Goal: Transaction & Acquisition: Download file/media

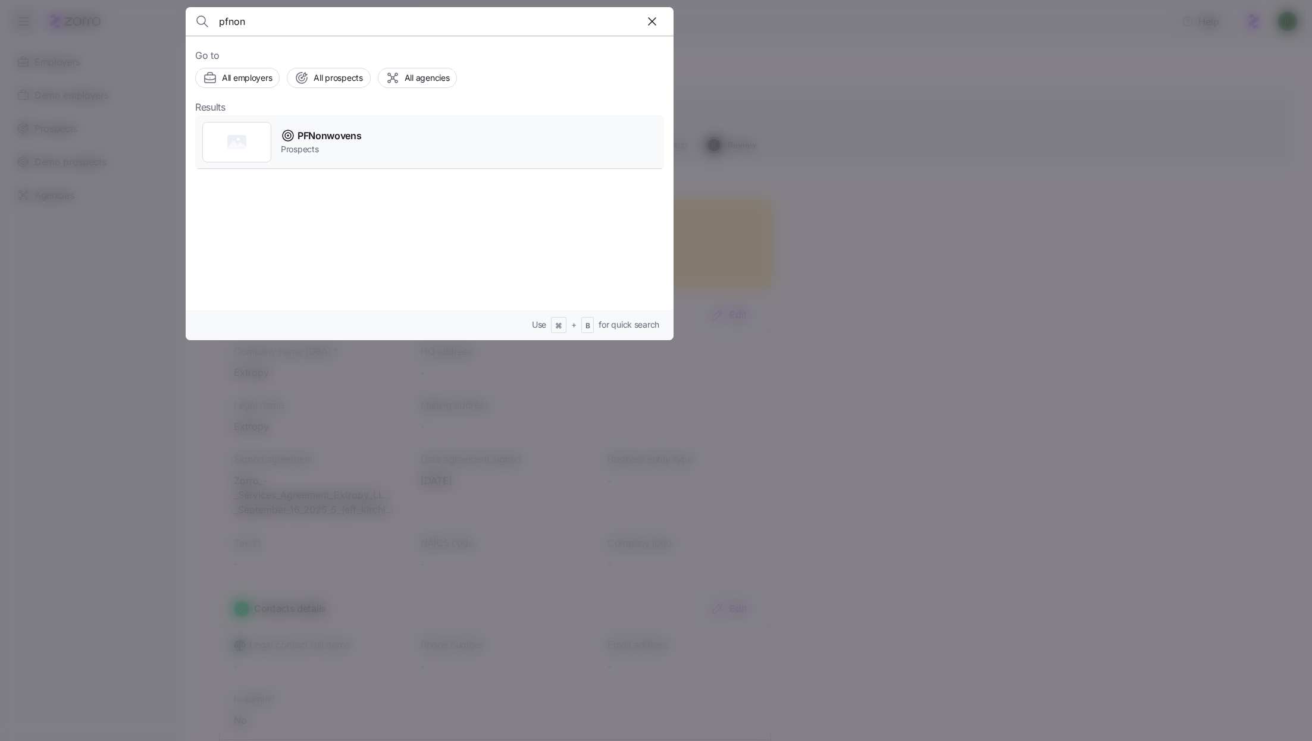
type input "pfnon"
click at [420, 129] on div "PFNonwovens Prospects" at bounding box center [429, 142] width 469 height 55
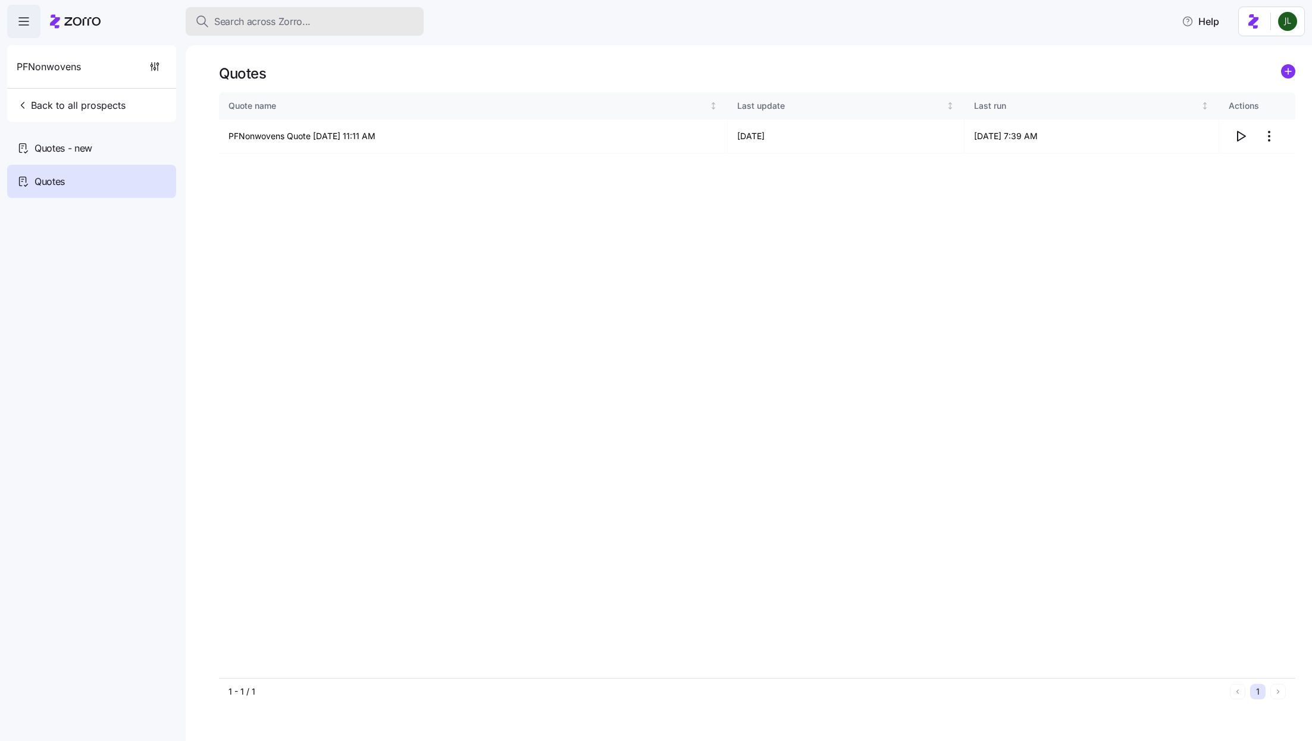
click at [319, 19] on div "Search across Zorro..." at bounding box center [304, 21] width 219 height 15
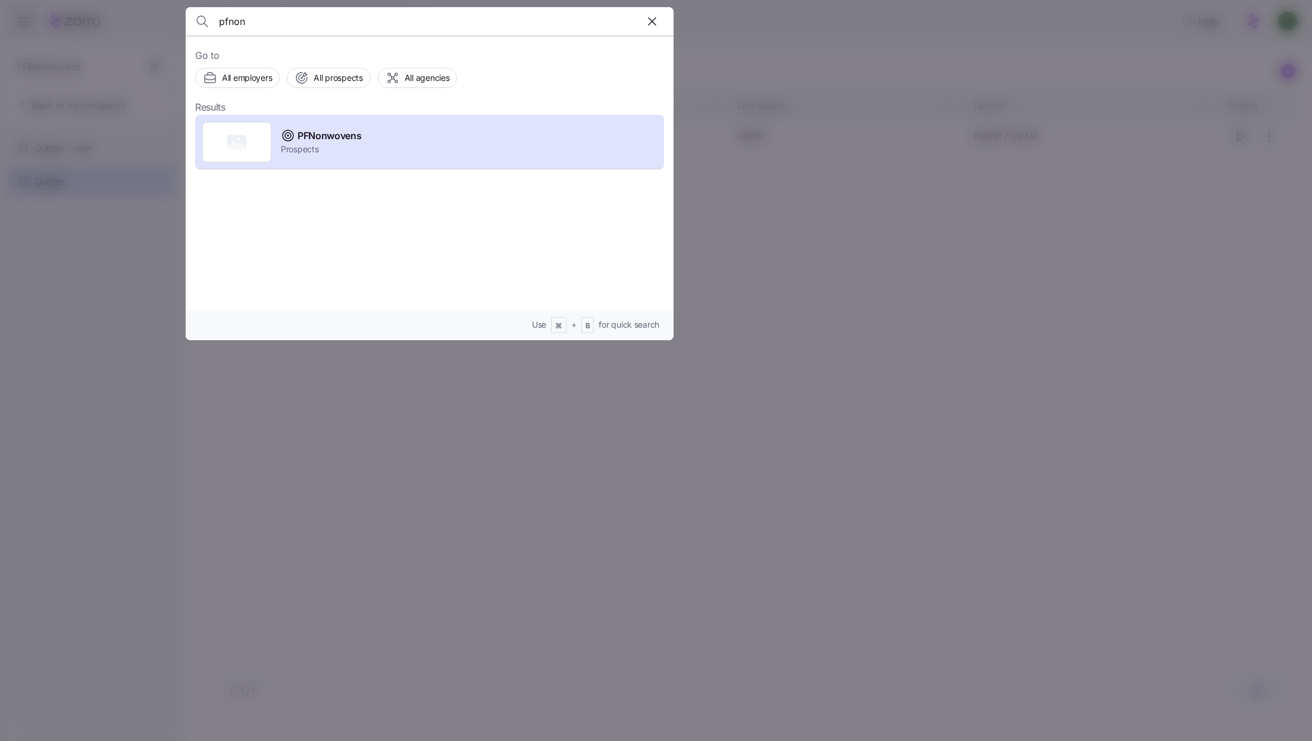
type input "pfnon"
click at [168, 244] on div at bounding box center [656, 370] width 1312 height 741
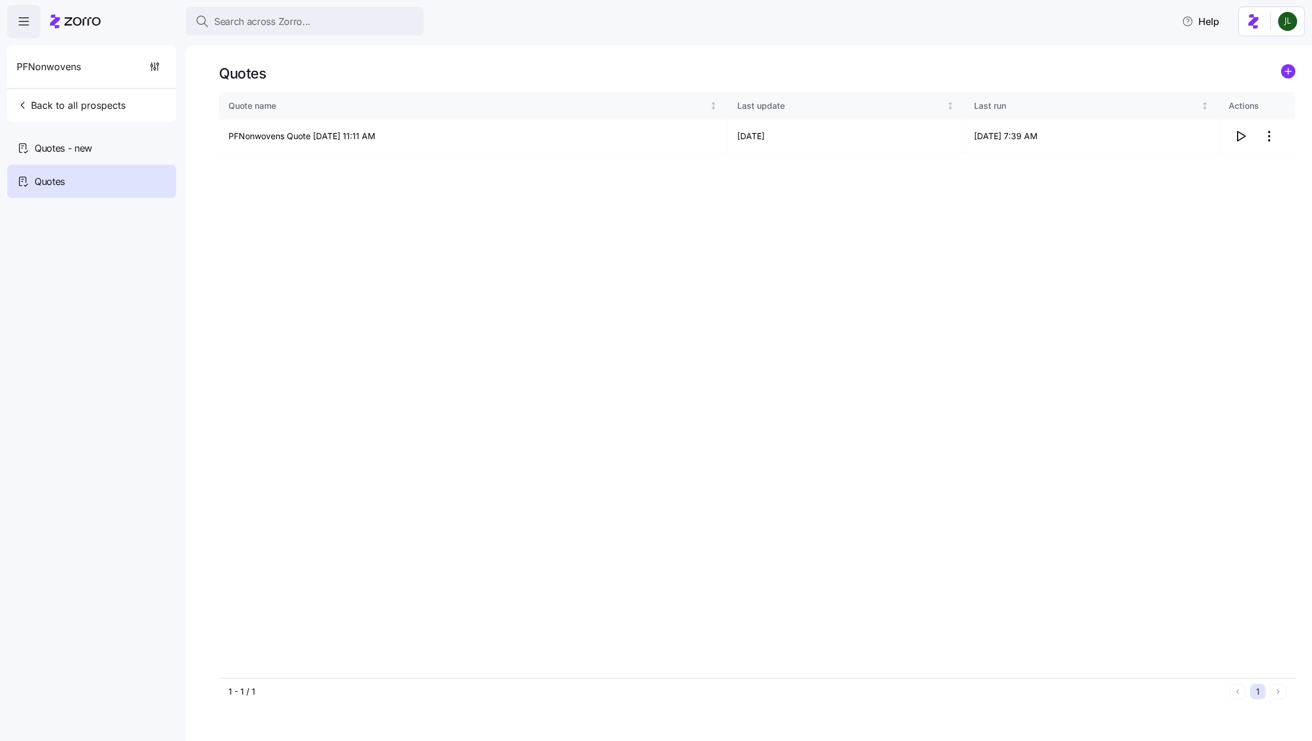
click at [68, 12] on div at bounding box center [75, 21] width 51 height 33
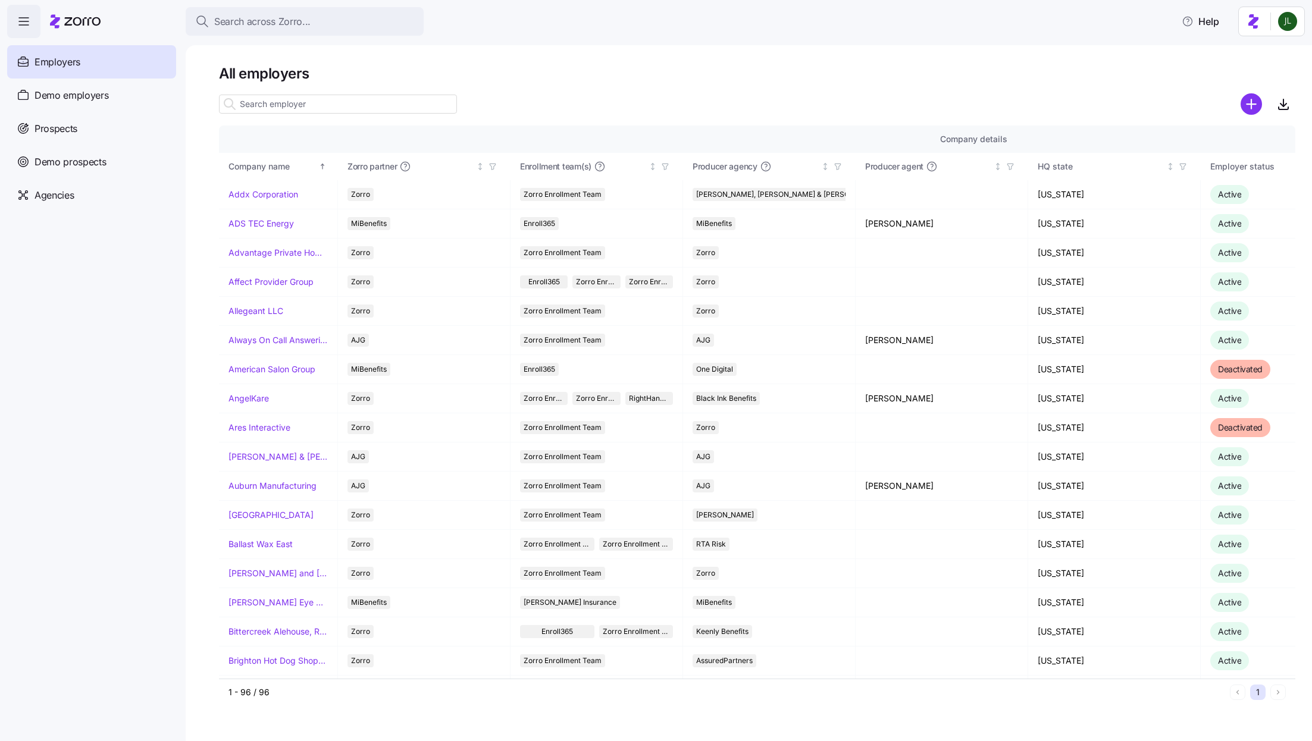
click at [53, 53] on div "Employers" at bounding box center [91, 61] width 169 height 33
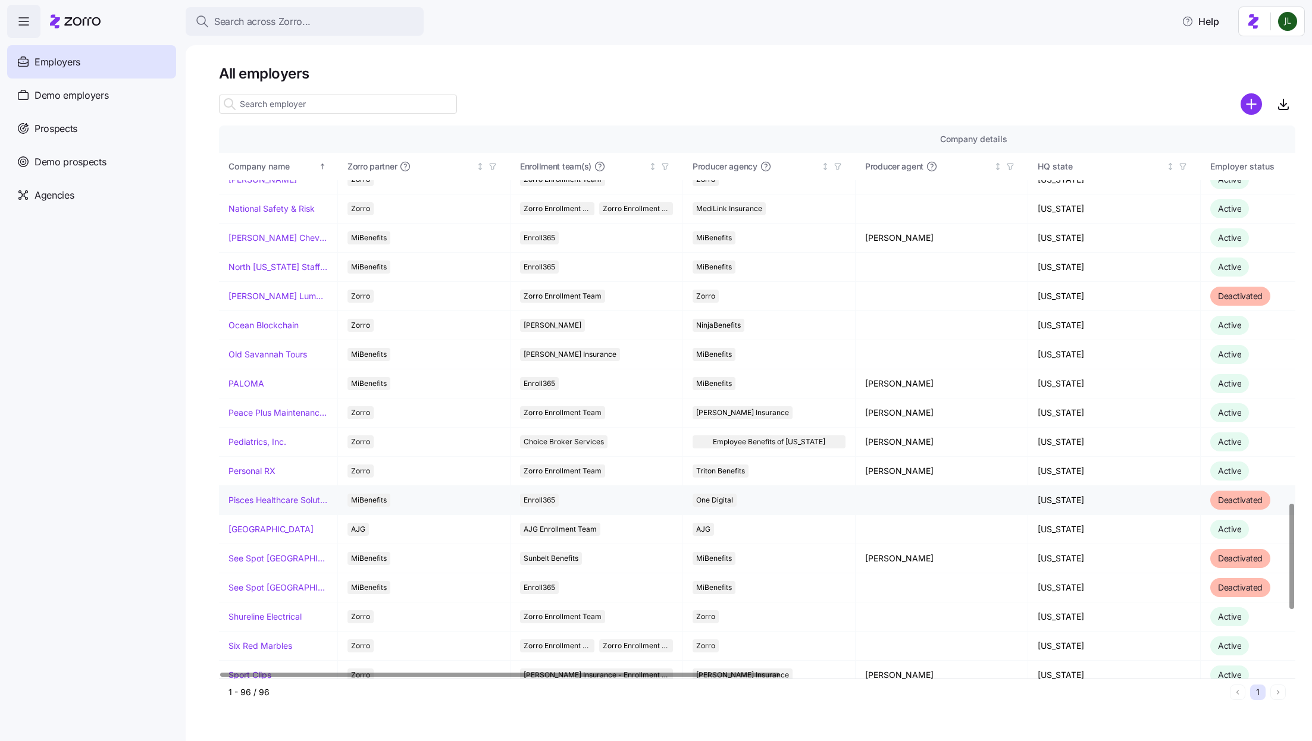
scroll to position [1967, 0]
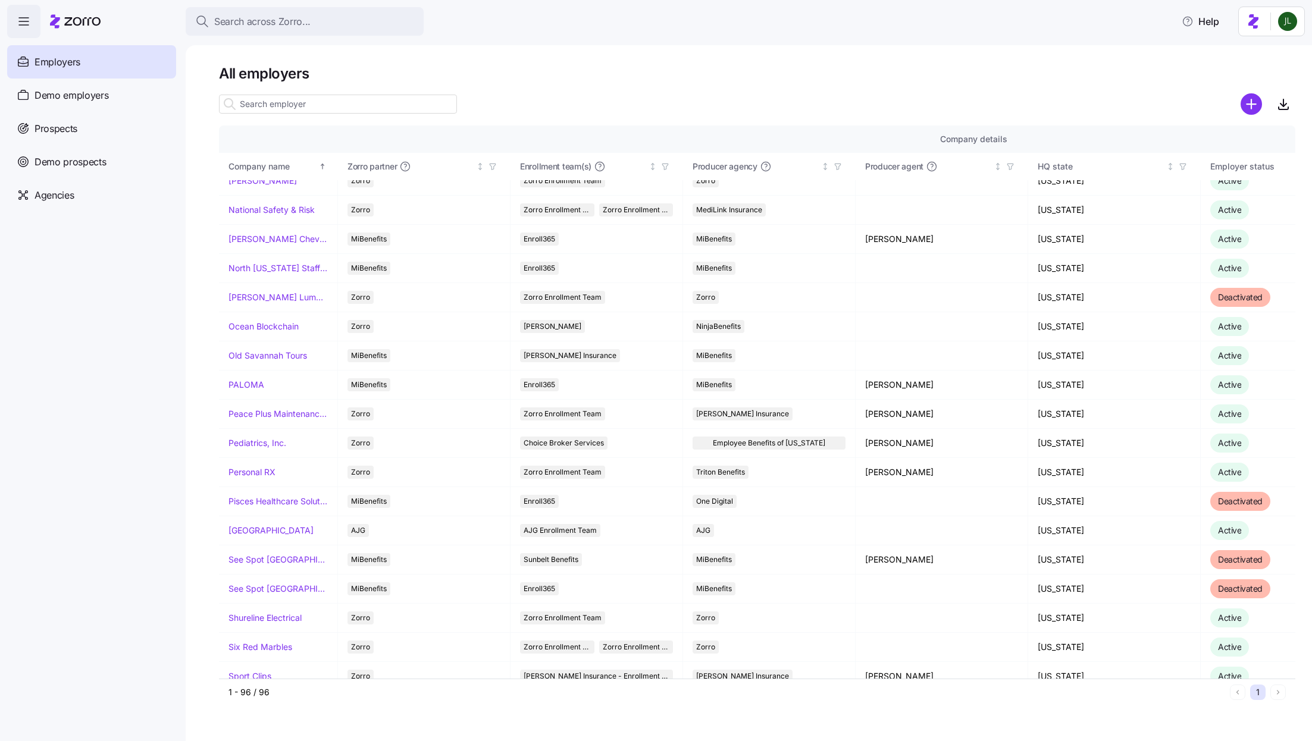
click at [379, 99] on input at bounding box center [338, 104] width 238 height 19
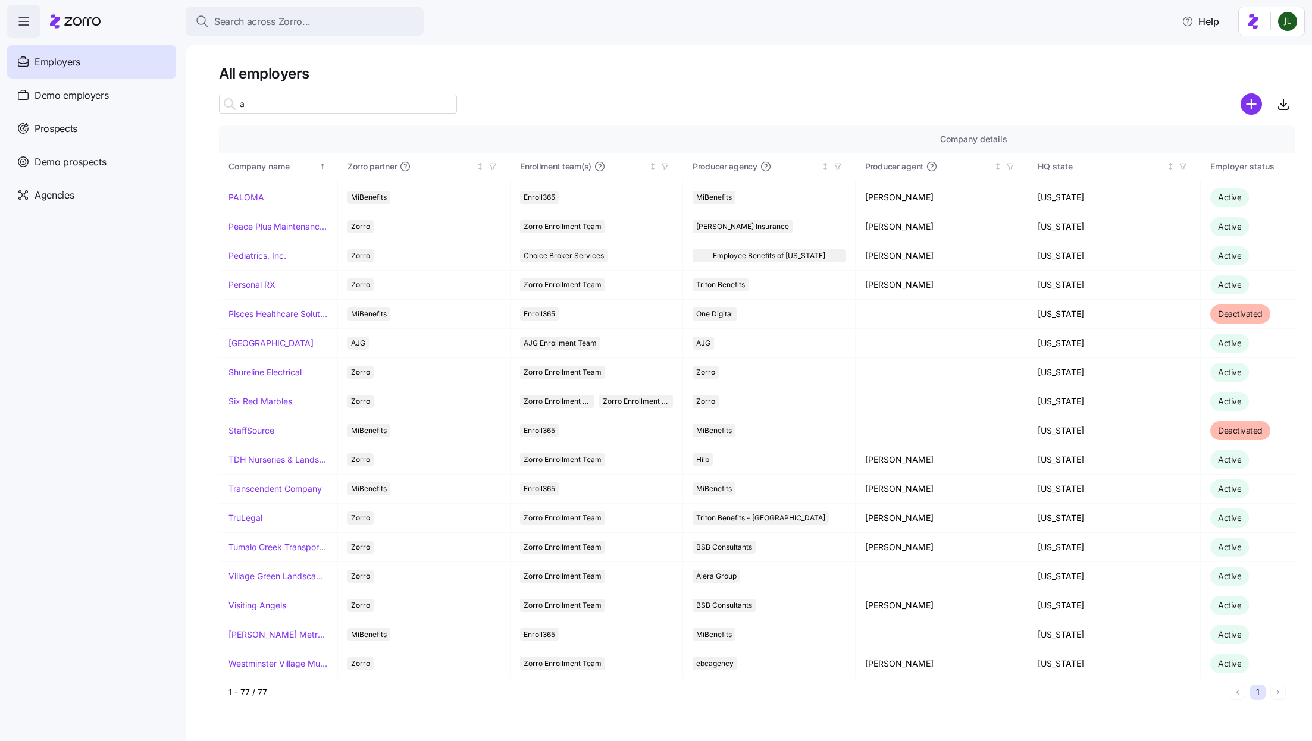
scroll to position [0, 0]
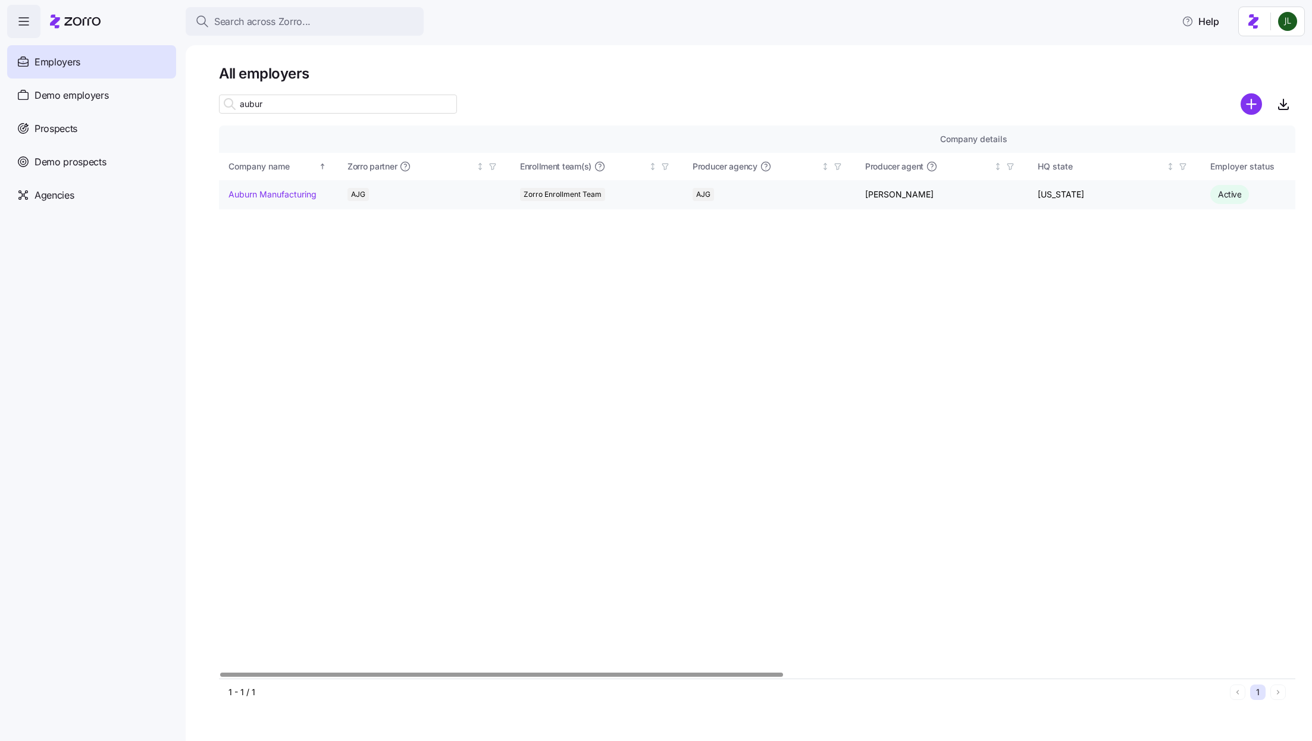
type input "aubur"
click at [287, 189] on link "Auburn Manufacturing" at bounding box center [272, 195] width 88 height 12
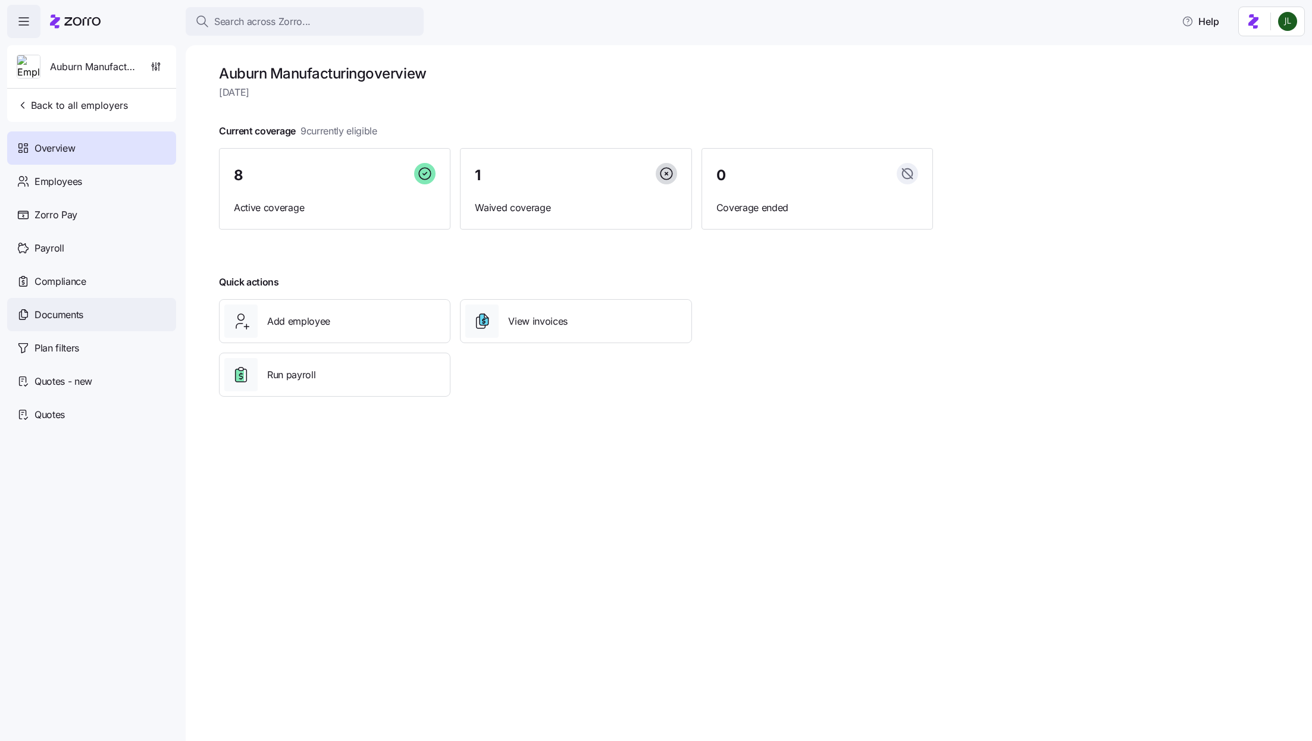
click at [62, 312] on span "Documents" at bounding box center [59, 315] width 49 height 15
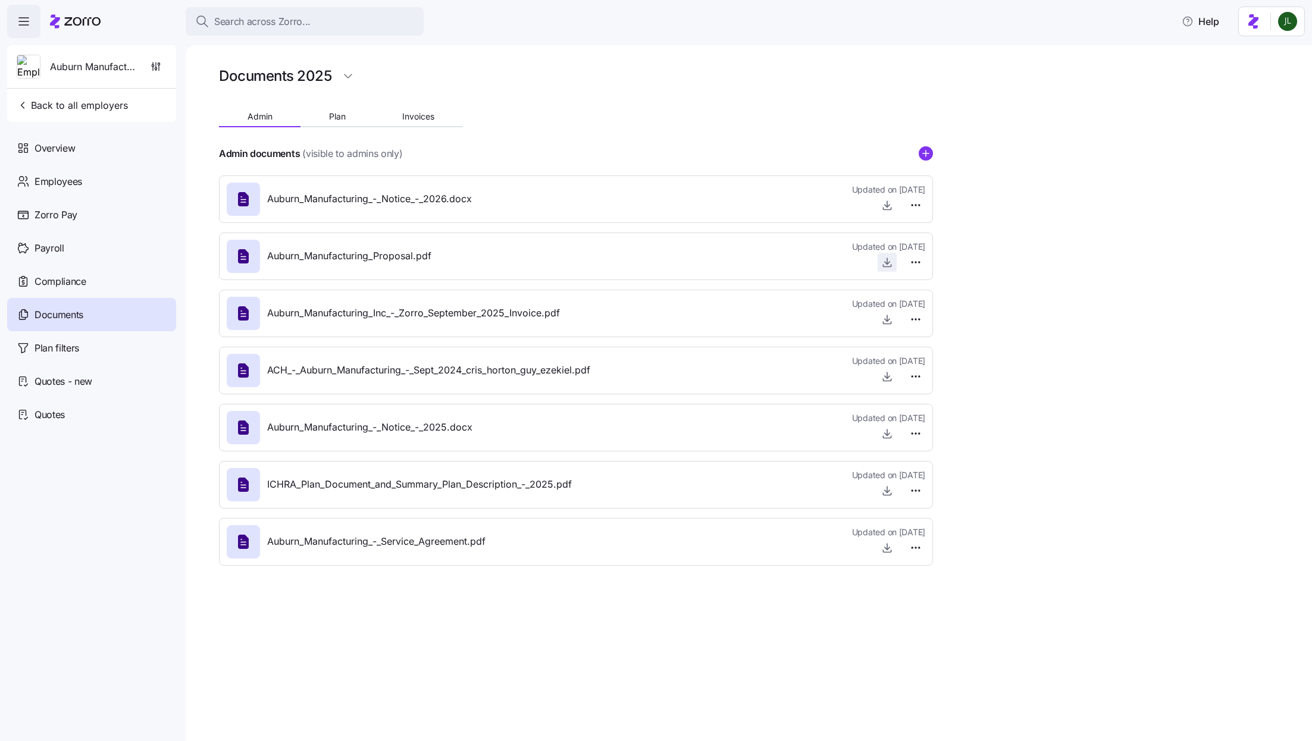
click at [887, 261] on icon "button" at bounding box center [887, 261] width 0 height 6
click at [889, 261] on icon "button" at bounding box center [887, 262] width 12 height 12
